Goal: Information Seeking & Learning: Learn about a topic

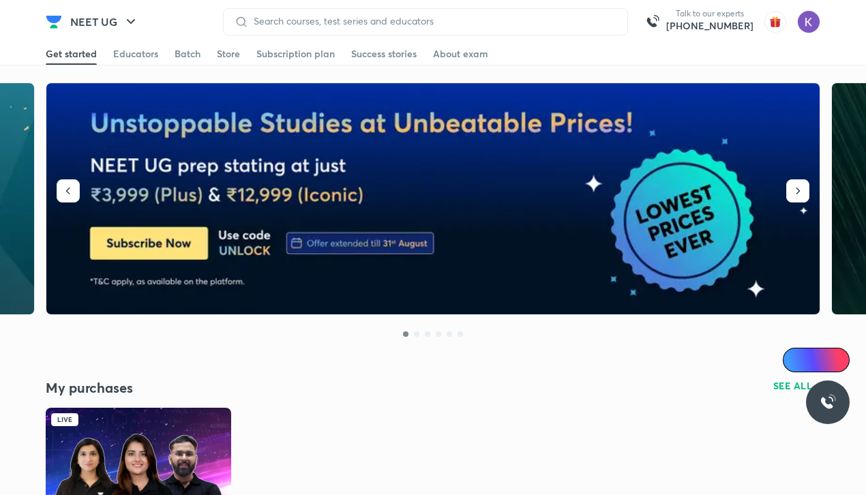
click at [128, 475] on img at bounding box center [138, 460] width 185 height 104
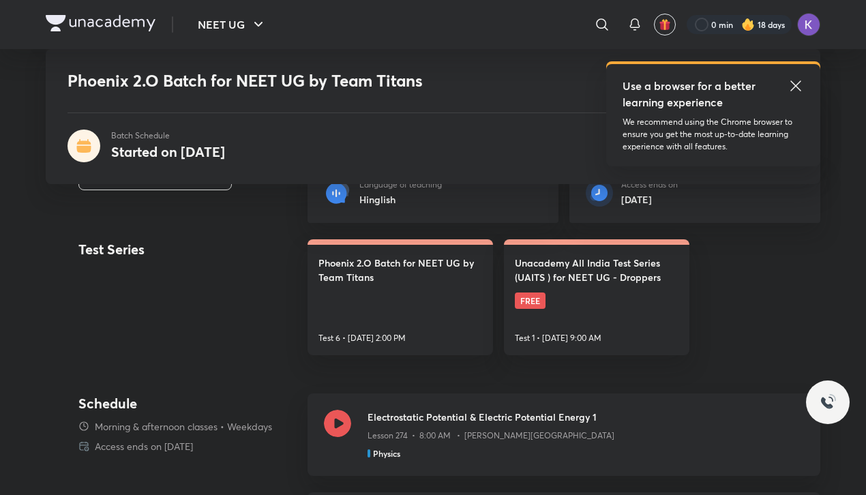
scroll to position [396, 0]
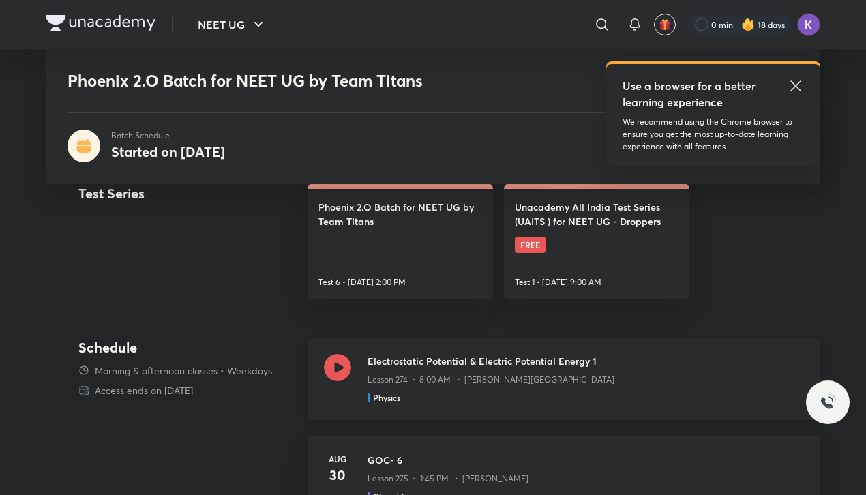
click at [347, 367] on icon at bounding box center [337, 367] width 27 height 27
